Goal: Entertainment & Leisure: Consume media (video, audio)

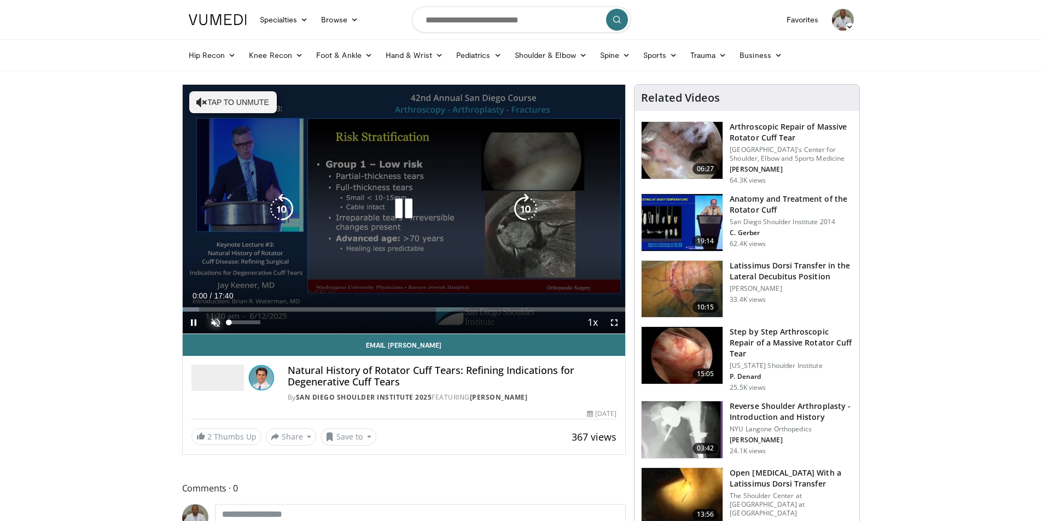
click at [217, 323] on span "Video Player" at bounding box center [216, 323] width 22 height 22
click at [616, 319] on video-js "**********" at bounding box center [404, 209] width 443 height 249
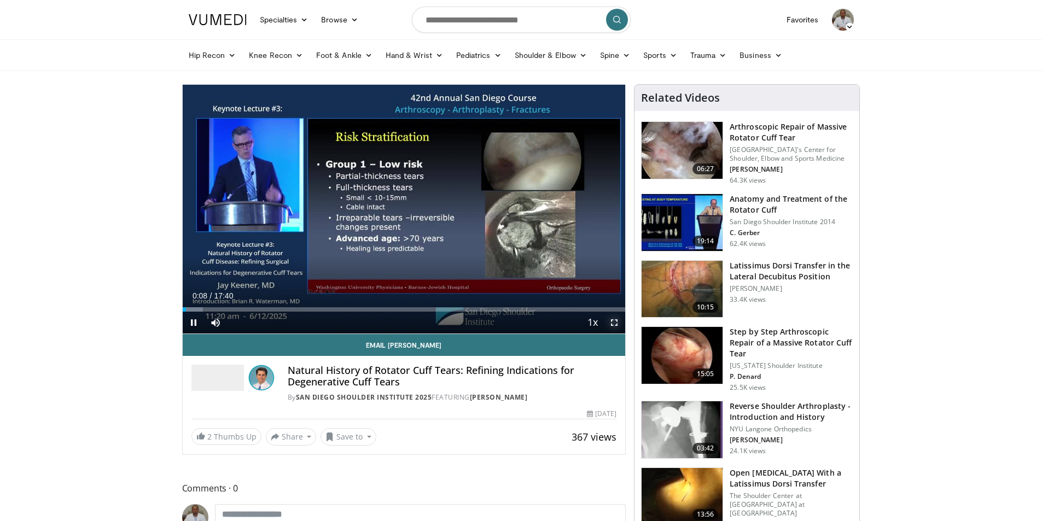
click at [614, 324] on span "Video Player" at bounding box center [614, 323] width 22 height 22
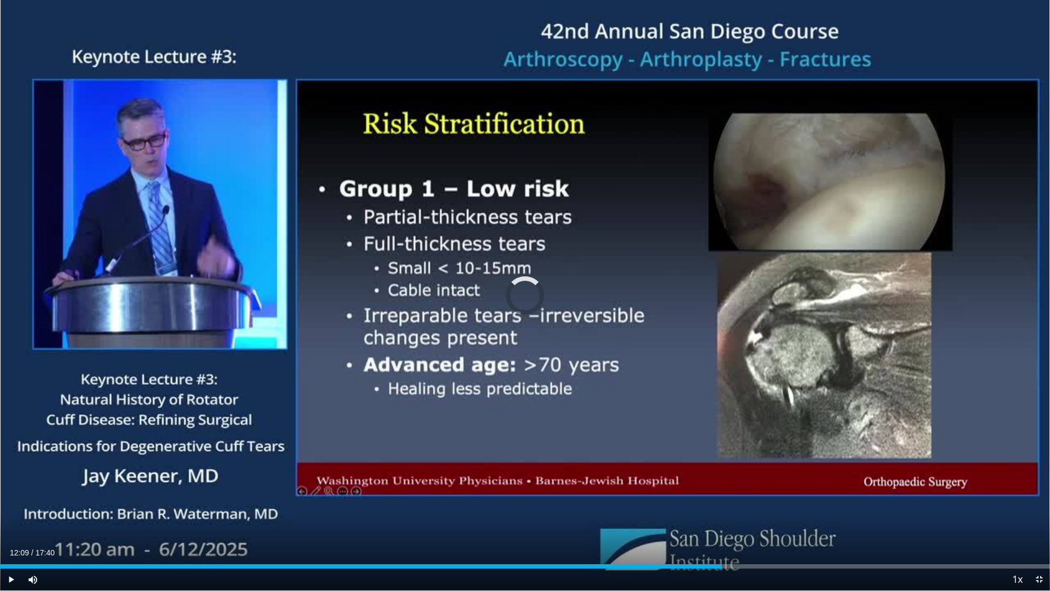
drag, startPoint x: 54, startPoint y: 567, endPoint x: 762, endPoint y: 571, distance: 707.7
click at [762, 521] on div "Current Time 12:09 / Duration 17:40 Play Skip Backward Skip Forward Mute 0% Loa…" at bounding box center [525, 579] width 1050 height 22
click at [1041, 521] on span "Video Player" at bounding box center [1039, 579] width 22 height 22
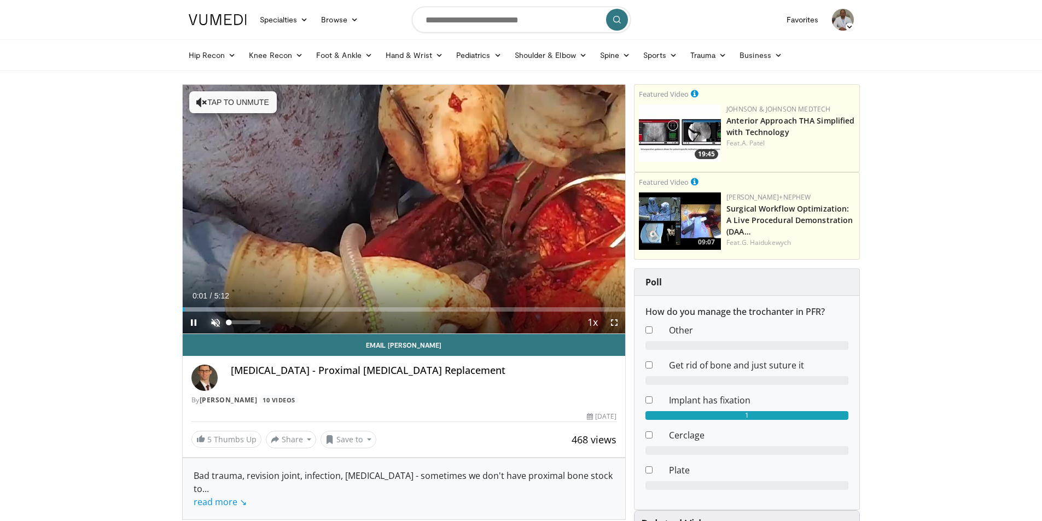
click at [219, 322] on span "Video Player" at bounding box center [216, 323] width 22 height 22
click at [616, 322] on span "Video Player" at bounding box center [614, 323] width 22 height 22
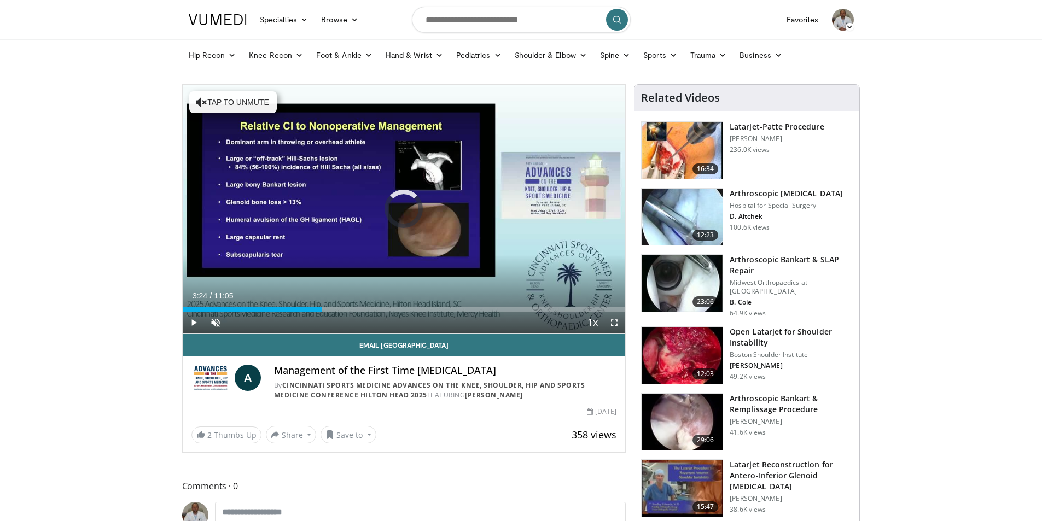
drag, startPoint x: 324, startPoint y: 310, endPoint x: 156, endPoint y: 324, distance: 169.0
click at [214, 323] on span "Video Player" at bounding box center [216, 323] width 22 height 22
click at [613, 324] on span "Video Player" at bounding box center [614, 323] width 22 height 22
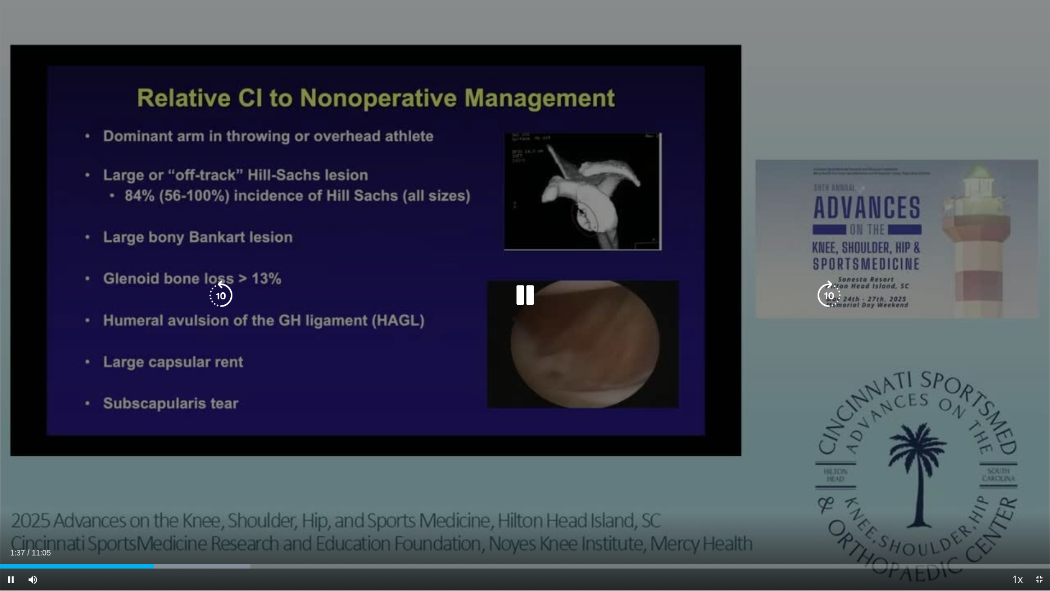
click at [524, 301] on icon "Video Player" at bounding box center [525, 295] width 31 height 31
click at [522, 292] on icon "Video Player" at bounding box center [525, 295] width 31 height 31
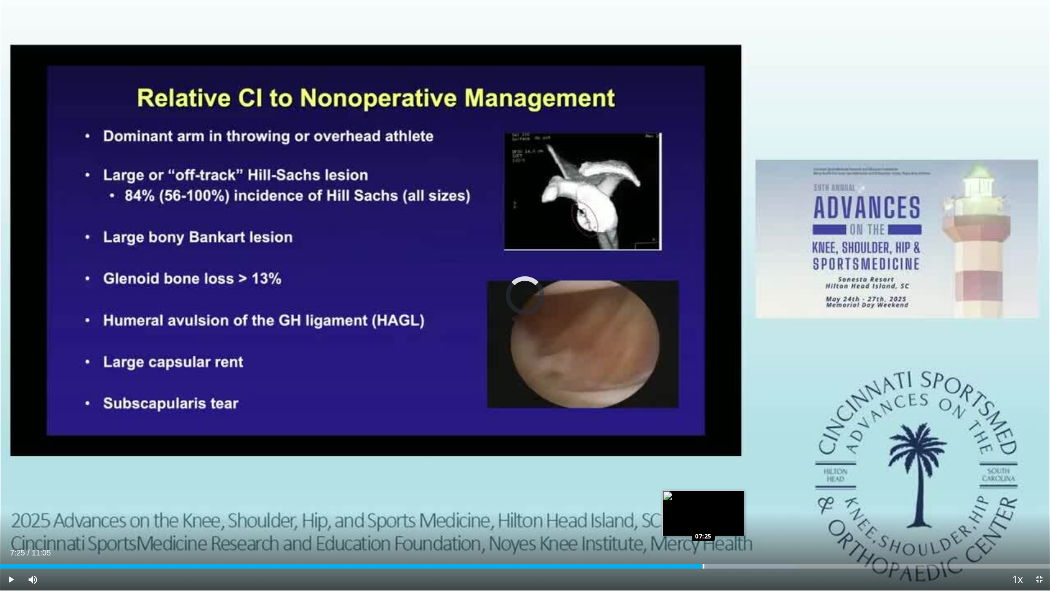
drag, startPoint x: 389, startPoint y: 567, endPoint x: 704, endPoint y: 566, distance: 315.0
click at [704, 521] on div "Progress Bar" at bounding box center [703, 566] width 1 height 4
click at [1038, 521] on span "Video Player" at bounding box center [1039, 579] width 22 height 22
